Goal: Task Accomplishment & Management: Complete application form

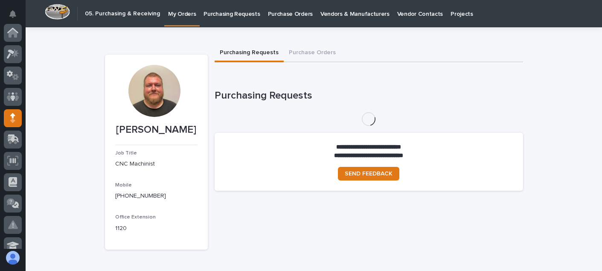
scroll to position [85, 0]
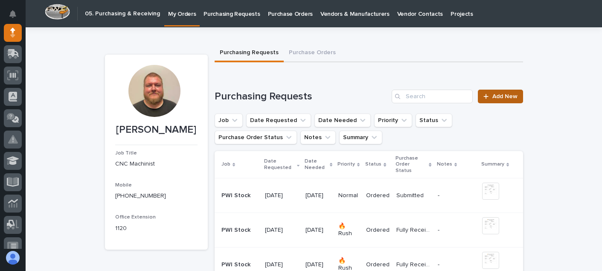
click at [496, 93] on link "Add New" at bounding box center [500, 97] width 45 height 14
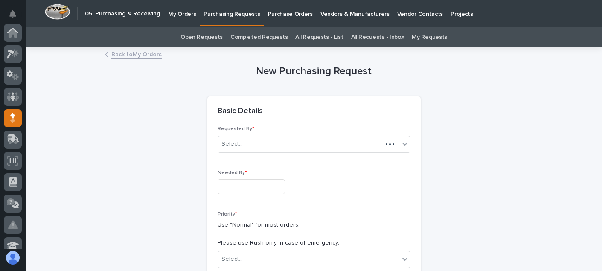
scroll to position [85, 0]
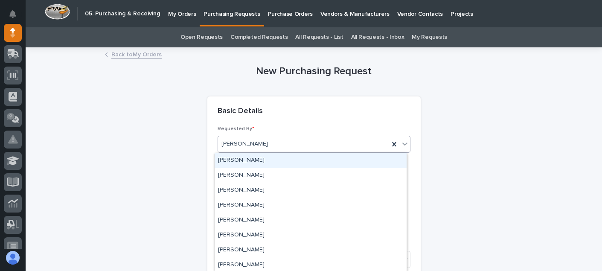
click at [249, 143] on span "[PERSON_NAME]" at bounding box center [245, 144] width 47 height 9
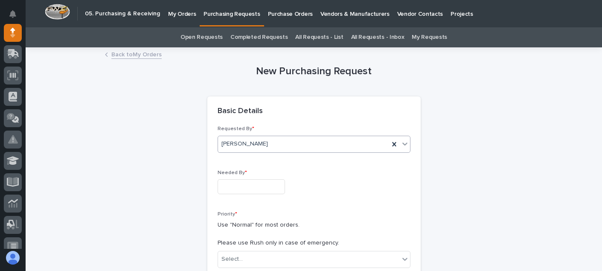
click at [244, 186] on input "text" at bounding box center [251, 186] width 67 height 15
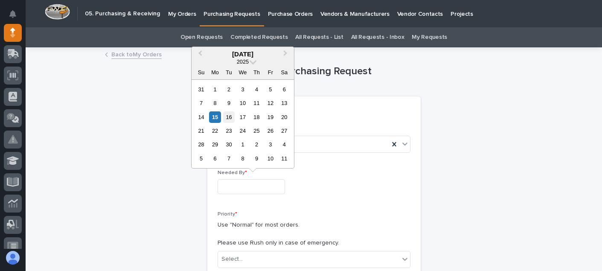
click at [227, 119] on div "16" at bounding box center [229, 117] width 12 height 12
type input "**********"
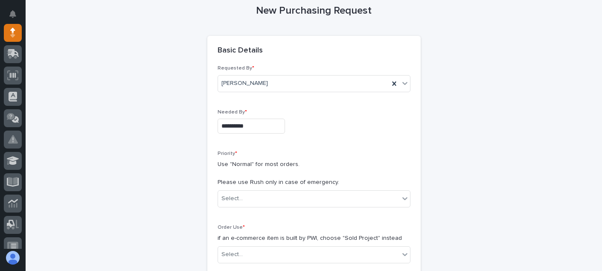
scroll to position [171, 0]
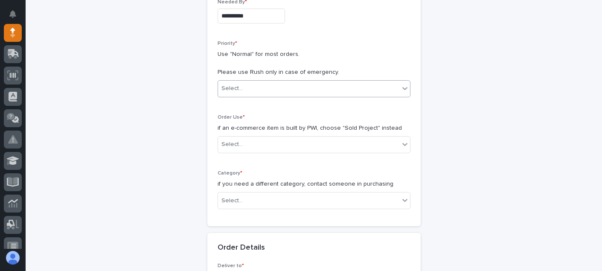
click at [252, 93] on div "Select..." at bounding box center [308, 89] width 181 height 14
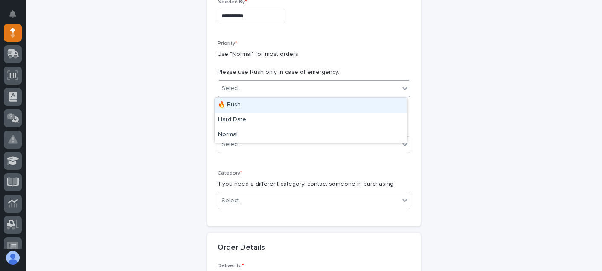
click at [242, 104] on div "🔥 Rush" at bounding box center [311, 105] width 192 height 15
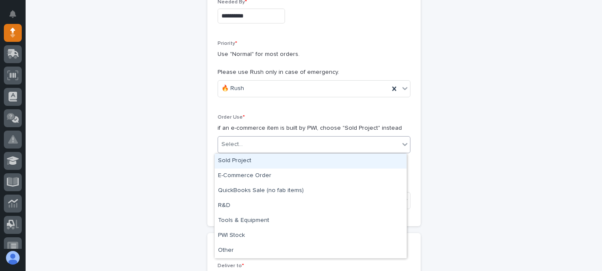
click at [253, 143] on div "Select..." at bounding box center [308, 144] width 181 height 14
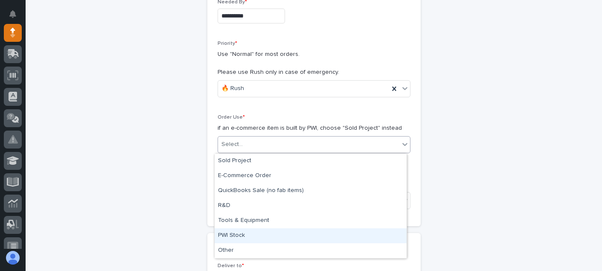
click at [242, 231] on div "PWI Stock" at bounding box center [311, 235] width 192 height 15
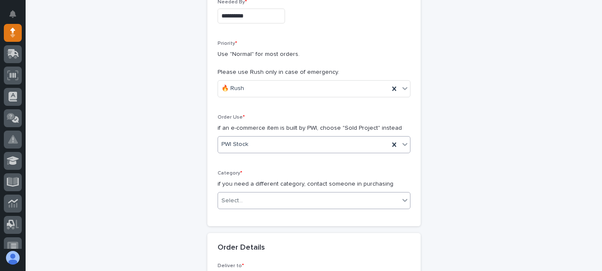
click at [243, 199] on div "Select..." at bounding box center [308, 201] width 181 height 14
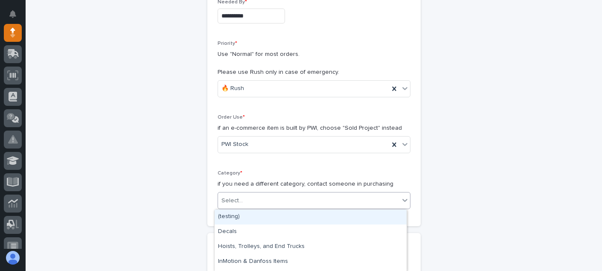
scroll to position [73, 0]
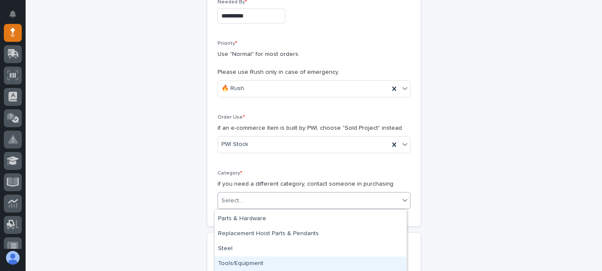
click at [234, 263] on div "Tools/Equipment" at bounding box center [311, 264] width 192 height 15
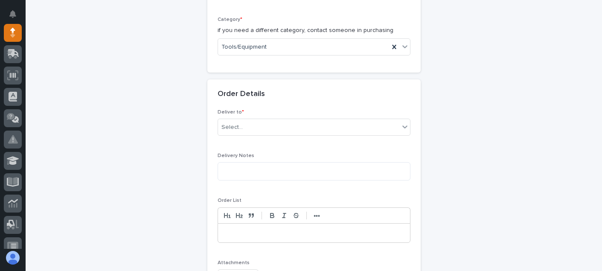
scroll to position [341, 0]
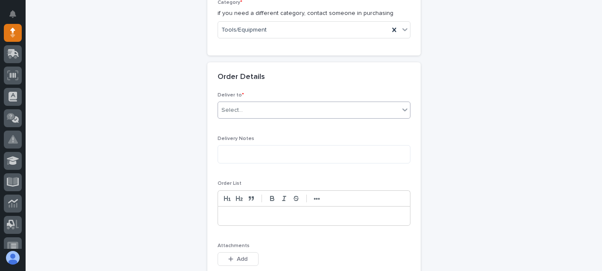
click at [270, 118] on div "Select..." at bounding box center [314, 110] width 193 height 17
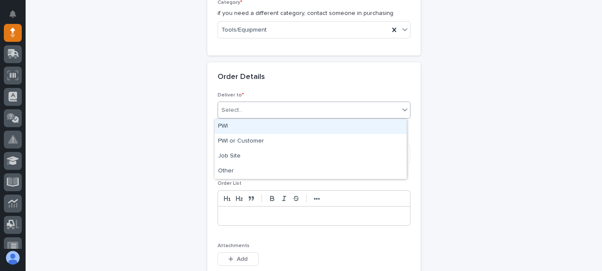
click at [250, 121] on div "PWI" at bounding box center [311, 126] width 192 height 15
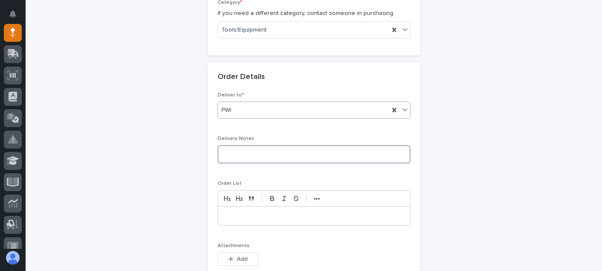
click at [239, 147] on textarea at bounding box center [314, 154] width 193 height 18
type textarea "****"
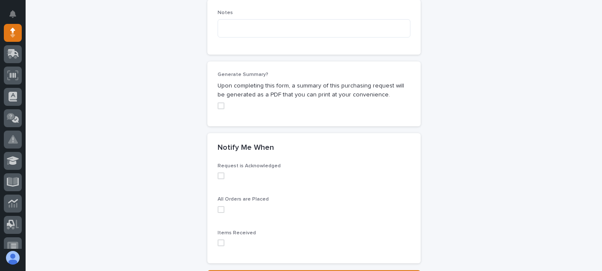
scroll to position [640, 0]
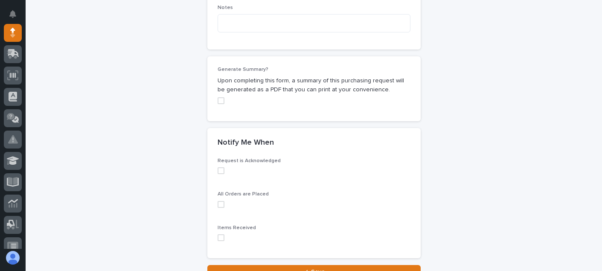
click at [219, 168] on span at bounding box center [221, 170] width 7 height 7
click at [218, 206] on span at bounding box center [221, 204] width 7 height 7
click at [218, 236] on span at bounding box center [221, 237] width 7 height 7
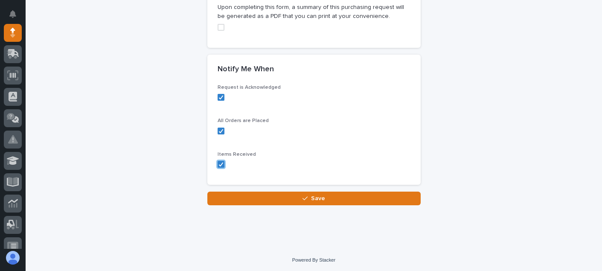
scroll to position [715, 0]
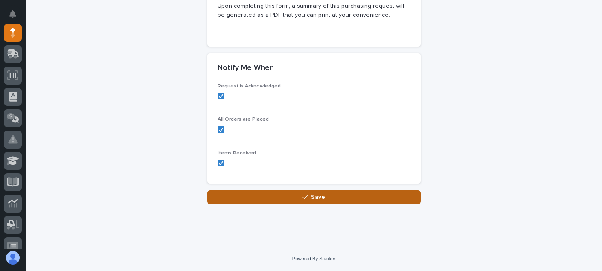
click at [349, 199] on button "Save" at bounding box center [313, 197] width 213 height 14
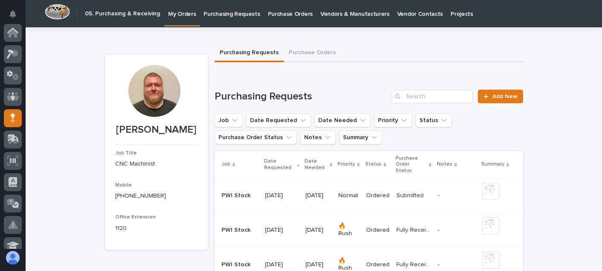
scroll to position [85, 0]
